Goal: Task Accomplishment & Management: Manage account settings

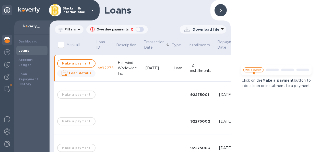
scroll to position [4, 0]
click at [7, 61] on img at bounding box center [7, 64] width 6 height 6
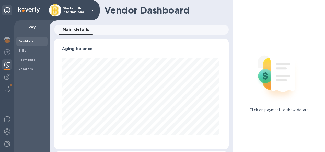
scroll to position [110, 172]
click at [23, 52] on span "Bills" at bounding box center [22, 50] width 8 height 5
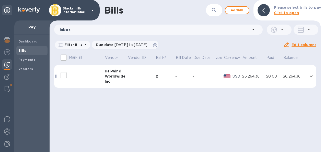
click at [312, 77] on icon "expand row" at bounding box center [311, 76] width 6 height 6
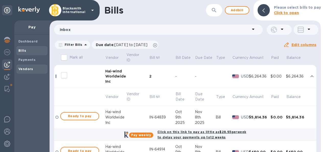
click at [25, 67] on b "Vendors" at bounding box center [25, 69] width 15 height 4
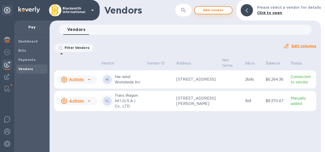
click at [219, 11] on span "Add vendor" at bounding box center [213, 10] width 29 height 6
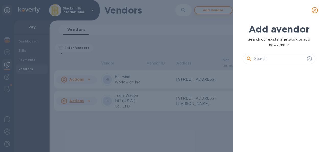
scroll to position [66, 75]
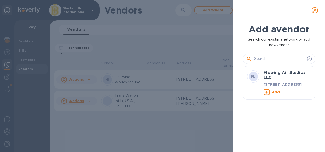
click at [269, 59] on input "text" at bounding box center [279, 59] width 51 height 8
click at [272, 58] on input "text" at bounding box center [279, 59] width 51 height 8
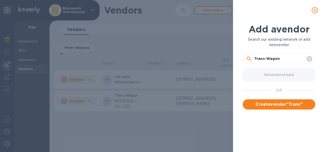
type input "Trans-Wagon"
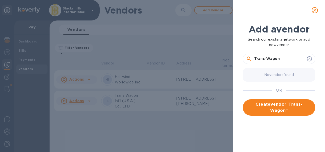
click at [281, 58] on input "Trans-Wagon" at bounding box center [279, 59] width 51 height 8
click at [267, 105] on span "Create vendor " Trans-Wagon "" at bounding box center [279, 107] width 64 height 12
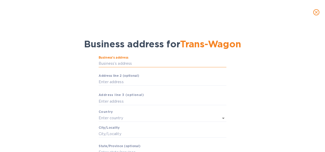
click at [109, 61] on input "Business’s аddress" at bounding box center [163, 64] width 128 height 8
paste input "[GEOGRAPHIC_DATA][PERSON_NAME]"
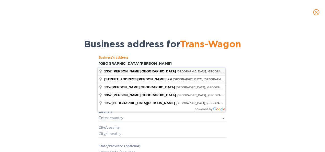
type input "[STREET_ADDRESS][PERSON_NAME]"
type input "[GEOGRAPHIC_DATA]"
type input "Pomona"
type input "CA"
type input "91768"
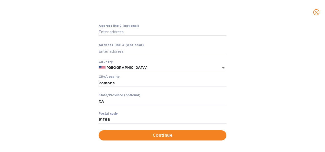
scroll to position [54, 0]
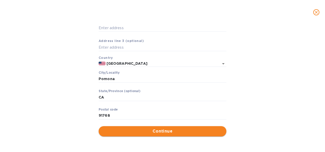
click at [167, 129] on span "Continue" at bounding box center [163, 131] width 120 height 6
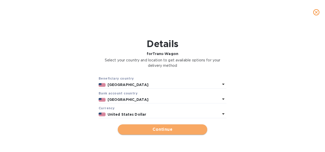
click at [152, 128] on span "Continue" at bounding box center [162, 129] width 81 height 6
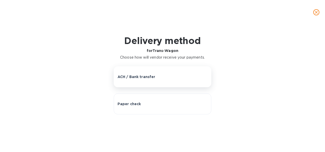
click at [142, 79] on button "ACH / Bank transfer" at bounding box center [163, 76] width 98 height 21
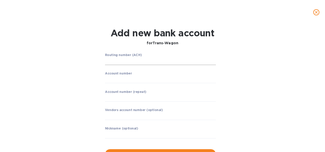
click at [123, 63] on input "string" at bounding box center [160, 61] width 111 height 8
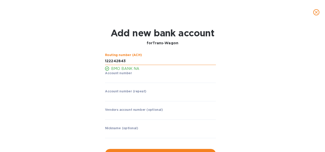
type input "122242843"
click at [110, 81] on input "string" at bounding box center [160, 79] width 111 height 8
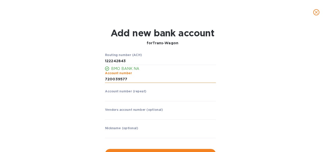
type input "720039577"
click at [118, 98] on input "string" at bounding box center [160, 98] width 111 height 8
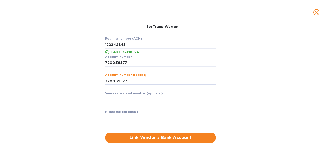
scroll to position [21, 0]
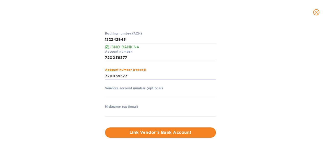
type input "720039577"
click at [120, 94] on input "text" at bounding box center [160, 94] width 111 height 8
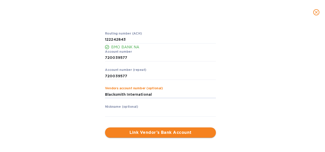
type input "Blacksmith International"
click at [147, 132] on span "Link Vendor’s Bank Account" at bounding box center [160, 132] width 103 height 6
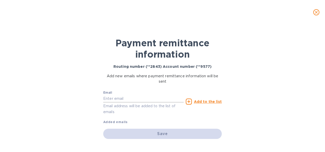
click at [127, 99] on input "text" at bounding box center [143, 99] width 80 height 8
paste input "[PERSON_NAME][EMAIL_ADDRESS][DOMAIN_NAME]"
type input "[EMAIL_ADDRESS][DOMAIN_NAME]"
click at [160, 133] on div "Save" at bounding box center [162, 134] width 119 height 10
click at [204, 102] on u "Add to the list" at bounding box center [208, 101] width 28 height 4
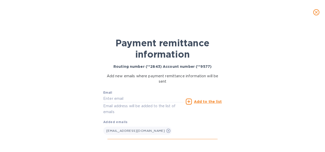
scroll to position [11, 0]
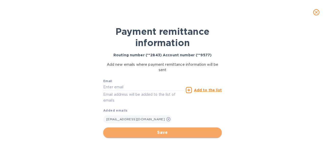
click at [165, 133] on span "Save" at bounding box center [162, 132] width 110 height 6
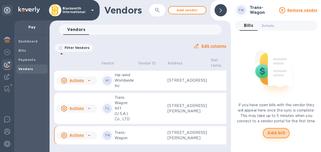
click at [276, 133] on span "Add bill" at bounding box center [277, 133] width 18 height 6
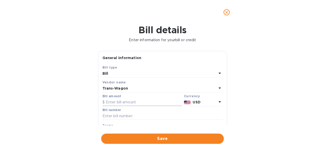
scroll to position [14, 0]
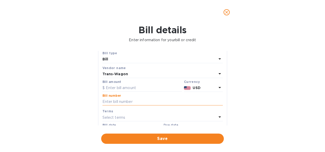
click at [126, 100] on input "text" at bounding box center [162, 102] width 120 height 8
paste input "WIN-30577"
type input "TWIN-30577"
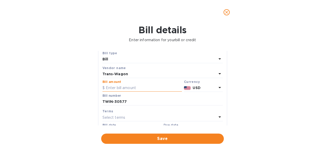
click at [115, 87] on input "text" at bounding box center [141, 88] width 79 height 8
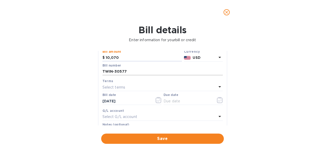
scroll to position [45, 0]
type input "10,070"
click at [217, 87] on icon at bounding box center [220, 86] width 6 height 6
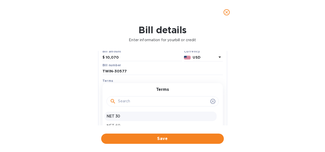
click at [138, 117] on p "NET 30" at bounding box center [161, 115] width 108 height 5
type input "[DATE]"
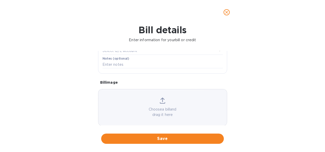
scroll to position [117, 0]
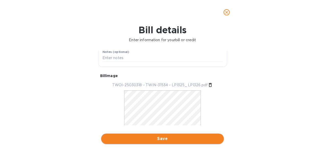
click at [158, 137] on span "Save" at bounding box center [162, 138] width 114 height 6
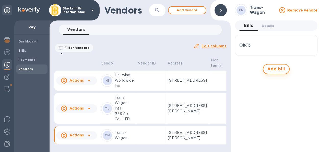
click at [276, 68] on span "Add bill" at bounding box center [277, 69] width 18 height 6
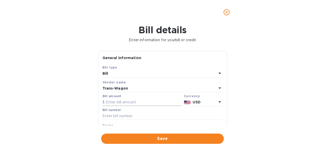
click at [129, 102] on input "text" at bounding box center [141, 102] width 79 height 8
type input "1,993.05"
click at [119, 115] on input "text" at bounding box center [162, 116] width 120 height 8
paste input "WIN-31514"
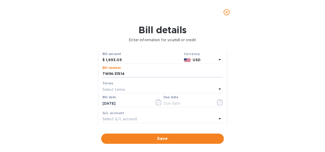
scroll to position [42, 0]
type input "TWIN-31514"
click at [190, 89] on div "Select terms" at bounding box center [159, 89] width 114 height 7
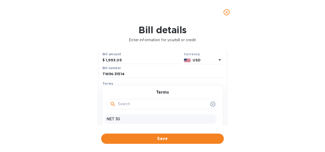
click at [158, 119] on p "NET 30" at bounding box center [161, 118] width 108 height 5
type input "[DATE]"
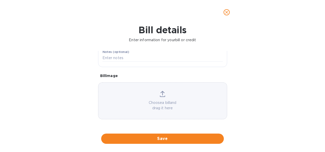
scroll to position [117, 0]
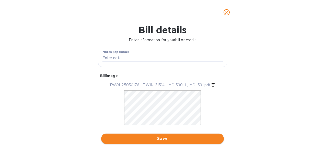
click at [164, 138] on span "Save" at bounding box center [162, 138] width 114 height 6
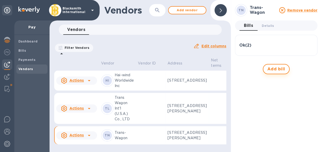
click at [280, 71] on span "Add bill" at bounding box center [277, 69] width 18 height 6
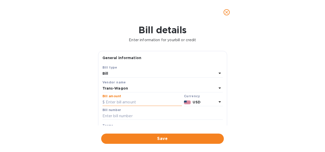
click at [117, 100] on input "text" at bounding box center [141, 102] width 79 height 8
type input "5,991.92"
paste input "TWIN-31534"
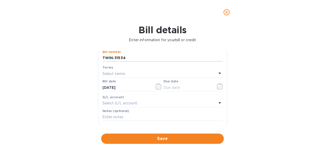
scroll to position [59, 0]
type input "TWIN-31534"
click at [118, 72] on p "Select terms" at bounding box center [113, 72] width 23 height 5
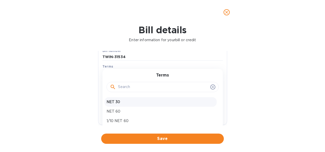
click at [112, 103] on p "NET 30" at bounding box center [161, 101] width 108 height 5
type input "[DATE]"
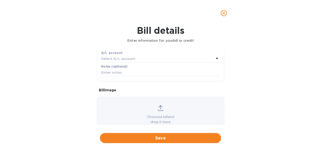
scroll to position [103, 0]
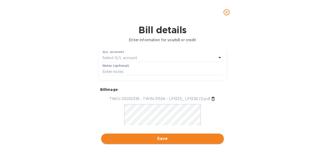
click at [161, 138] on span "Save" at bounding box center [162, 138] width 114 height 6
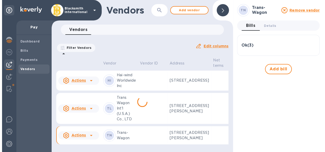
scroll to position [27, 0]
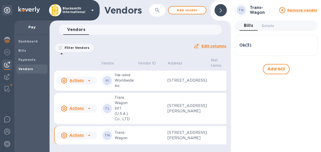
click at [223, 11] on div at bounding box center [221, 10] width 12 height 12
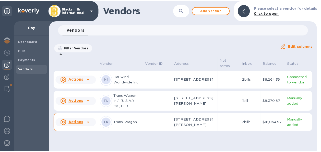
scroll to position [0, 0]
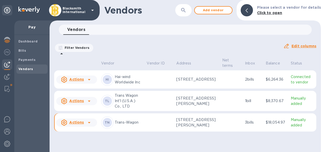
click at [151, 110] on td at bounding box center [160, 101] width 30 height 20
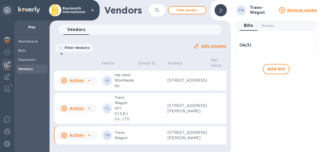
click at [221, 10] on icon at bounding box center [221, 10] width 2 height 4
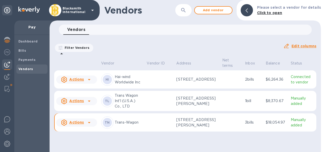
click at [138, 125] on p "Trans-Wagon" at bounding box center [129, 122] width 28 height 5
click at [257, 125] on p "3 bills" at bounding box center [253, 122] width 17 height 5
click at [89, 123] on icon at bounding box center [89, 122] width 3 height 1
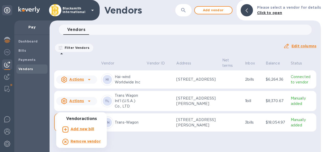
click at [139, 134] on div at bounding box center [162, 76] width 325 height 152
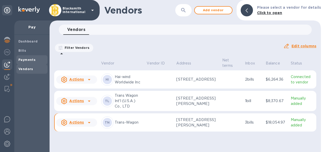
click at [28, 59] on b "Payments" at bounding box center [26, 60] width 17 height 4
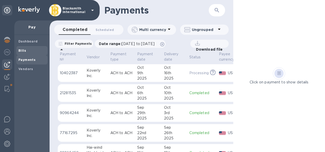
click at [26, 51] on span "Bills" at bounding box center [31, 50] width 27 height 5
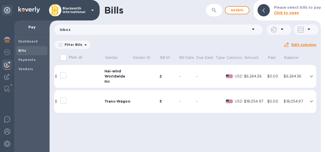
click at [121, 102] on div "Trans-Wagon" at bounding box center [119, 101] width 28 height 5
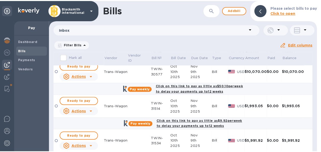
scroll to position [78, 0]
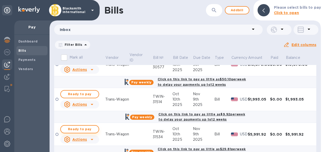
click at [83, 128] on span "Ready to pay" at bounding box center [80, 129] width 30 height 6
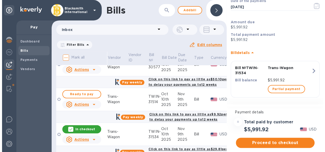
scroll to position [39, 0]
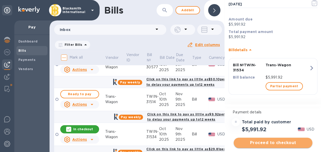
click at [277, 143] on span "Proceed to checkout" at bounding box center [273, 143] width 71 height 6
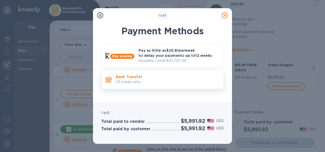
click at [162, 85] on div "Bank Transfer US banks only." at bounding box center [168, 79] width 108 height 15
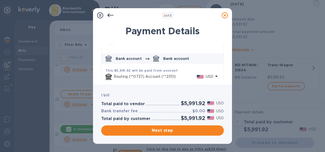
scroll to position [42, 0]
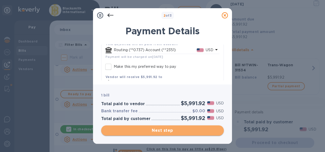
click at [166, 130] on span "Next step" at bounding box center [162, 130] width 114 height 6
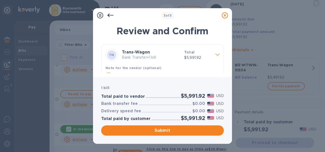
scroll to position [17, 0]
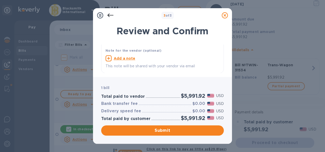
click at [109, 16] on icon at bounding box center [110, 16] width 6 height 4
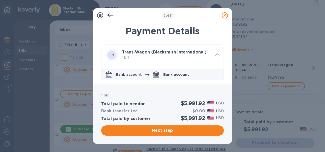
click at [226, 15] on icon at bounding box center [225, 15] width 6 height 6
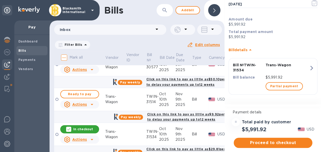
click at [89, 104] on icon at bounding box center [92, 104] width 6 height 6
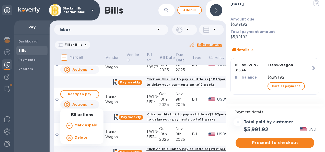
click at [128, 100] on div at bounding box center [162, 76] width 325 height 152
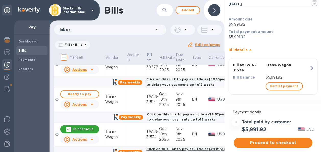
click at [310, 67] on icon "button" at bounding box center [311, 68] width 3 height 5
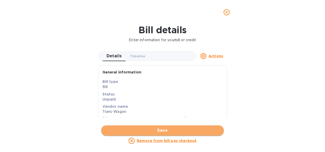
click at [158, 129] on span "Save" at bounding box center [162, 130] width 114 height 6
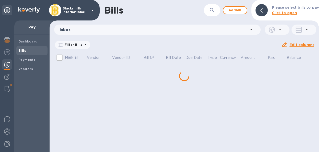
scroll to position [0, 0]
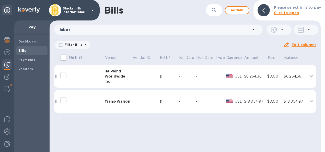
click at [312, 102] on icon "expand row" at bounding box center [311, 101] width 3 height 2
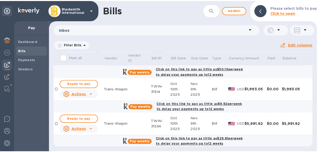
scroll to position [89, 0]
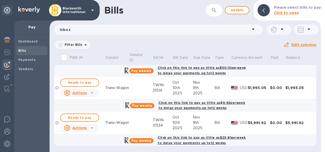
click at [92, 93] on icon at bounding box center [92, 93] width 6 height 6
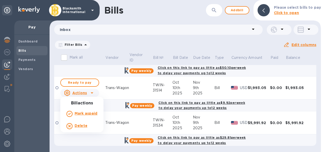
click at [132, 92] on div at bounding box center [162, 76] width 325 height 152
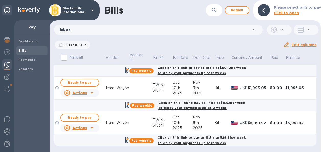
click at [169, 104] on div "Click on this link to pay as little as $9.92 per week to delay your payments up…" at bounding box center [201, 105] width 89 height 13
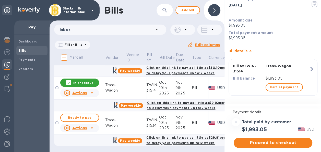
scroll to position [39, 0]
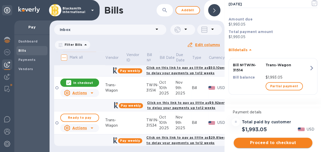
click at [270, 141] on span "Proceed to checkout" at bounding box center [273, 143] width 71 height 6
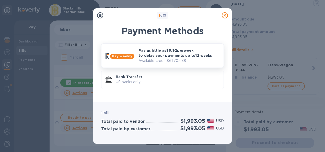
click at [171, 56] on p "Pay as little as $9.92 per week to delay your payments up to 12 weeks" at bounding box center [178, 53] width 81 height 10
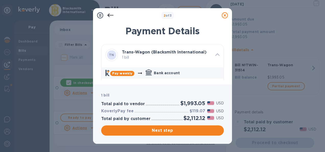
click at [109, 15] on icon at bounding box center [110, 15] width 6 height 6
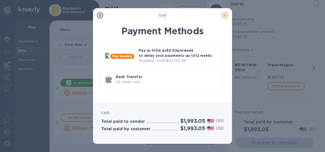
click at [223, 16] on icon at bounding box center [225, 15] width 6 height 6
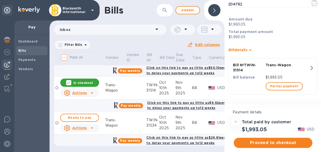
click at [214, 12] on icon at bounding box center [214, 10] width 2 height 4
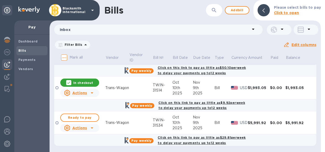
click at [92, 92] on icon at bounding box center [92, 92] width 3 height 1
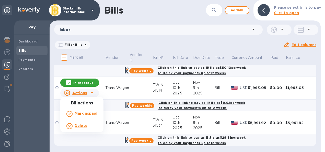
click at [86, 83] on div at bounding box center [162, 76] width 325 height 152
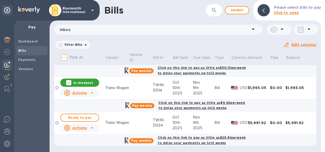
click at [288, 13] on b "Click to open" at bounding box center [286, 13] width 25 height 4
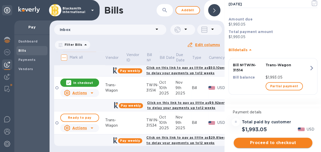
click at [261, 142] on span "Proceed to checkout" at bounding box center [273, 143] width 71 height 6
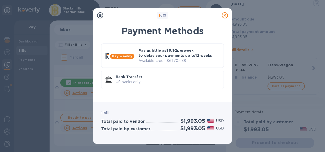
click at [224, 15] on icon at bounding box center [225, 15] width 6 height 6
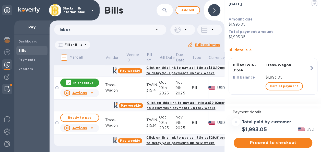
click at [5, 89] on img at bounding box center [7, 89] width 5 height 6
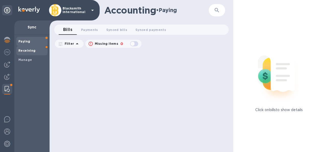
click at [24, 49] on b "Receiving" at bounding box center [26, 51] width 17 height 4
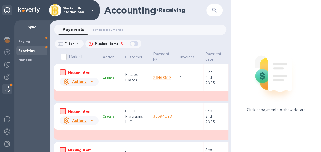
click at [7, 89] on img at bounding box center [7, 89] width 5 height 6
click at [27, 44] on span "Paying" at bounding box center [24, 41] width 12 height 5
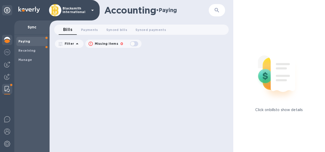
click at [6, 40] on img at bounding box center [7, 40] width 6 height 6
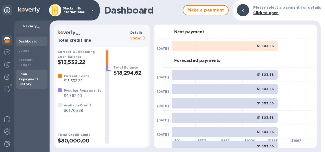
click at [28, 77] on b "Loan Repayment History" at bounding box center [28, 79] width 20 height 14
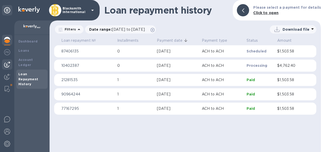
click at [7, 64] on img at bounding box center [7, 64] width 6 height 6
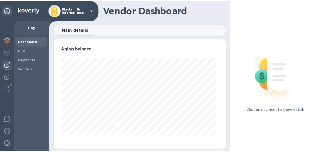
scroll to position [110, 172]
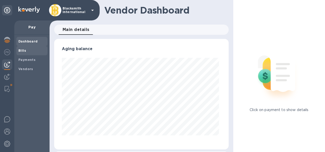
click at [25, 50] on b "Bills" at bounding box center [22, 51] width 8 height 4
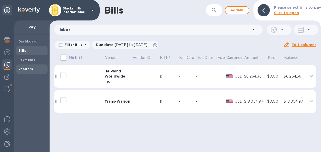
click at [24, 68] on b "Vendors" at bounding box center [25, 69] width 15 height 4
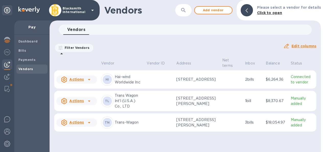
click at [167, 106] on td at bounding box center [160, 101] width 30 height 20
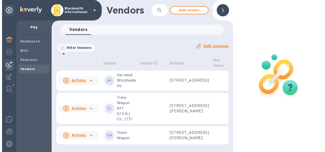
scroll to position [13, 0]
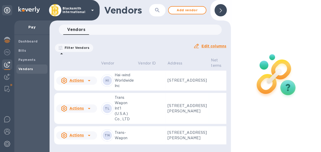
click at [130, 114] on p "Trans Wagon Int'l (U.S.A.) Co., LTD" at bounding box center [124, 108] width 19 height 27
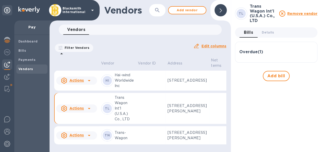
click at [248, 50] on h3 "Overdue ( 1 )" at bounding box center [251, 52] width 24 height 5
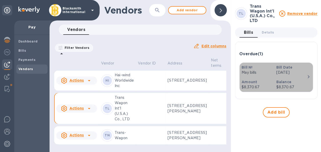
click at [299, 77] on div "Balance $8,370.67" at bounding box center [291, 84] width 34 height 15
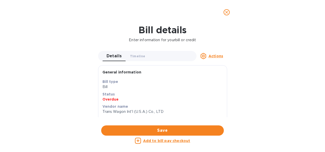
click at [227, 14] on icon "close" at bounding box center [226, 12] width 5 height 5
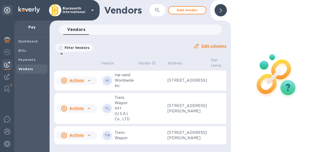
scroll to position [13, 10]
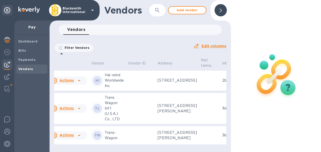
click at [79, 110] on icon at bounding box center [79, 108] width 6 height 6
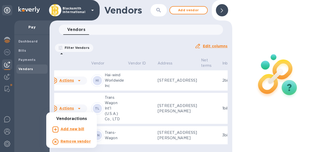
click at [155, 107] on div at bounding box center [162, 76] width 325 height 152
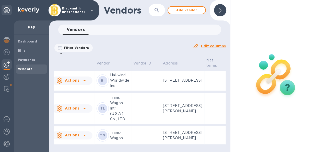
scroll to position [27, 0]
